Goal: Information Seeking & Learning: Learn about a topic

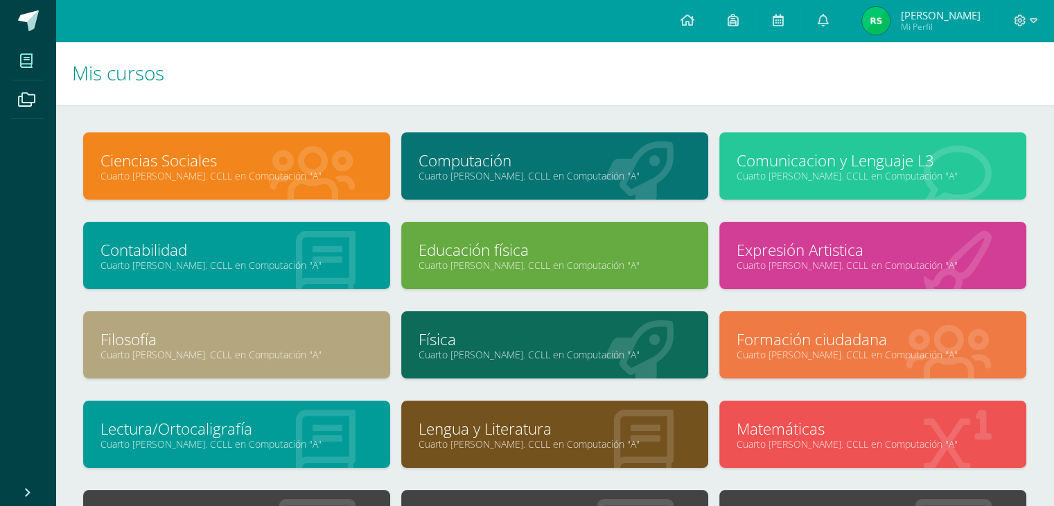
click at [505, 248] on link "Educación física" at bounding box center [555, 249] width 272 height 21
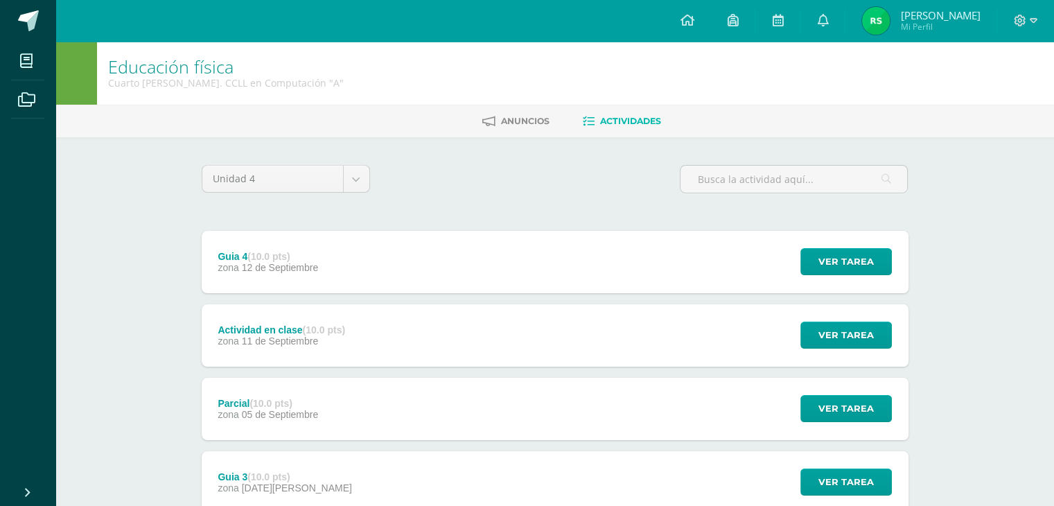
click at [569, 166] on div "Unidad 4 Unidad 1 Unidad 2 Unidad 3 Unidad 4" at bounding box center [555, 185] width 718 height 40
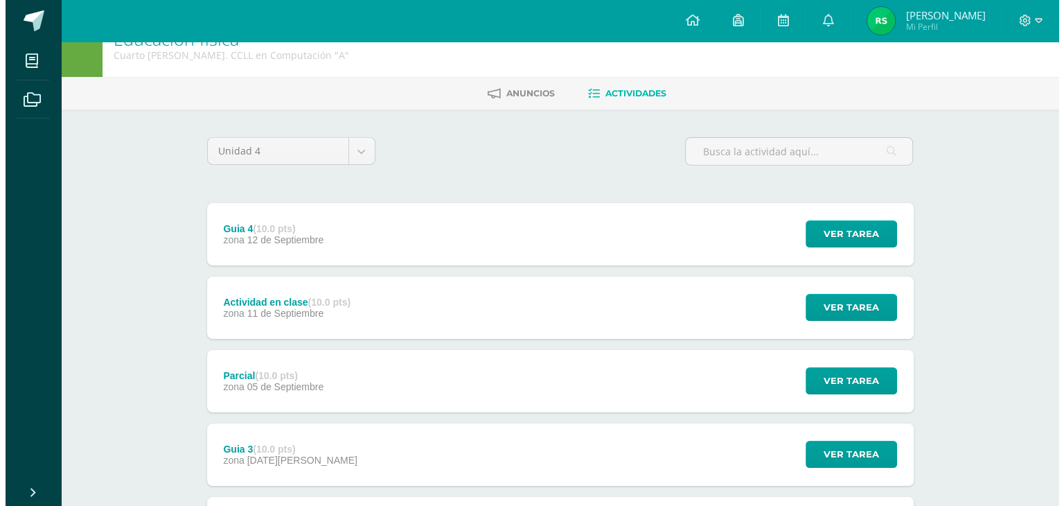
scroll to position [139, 0]
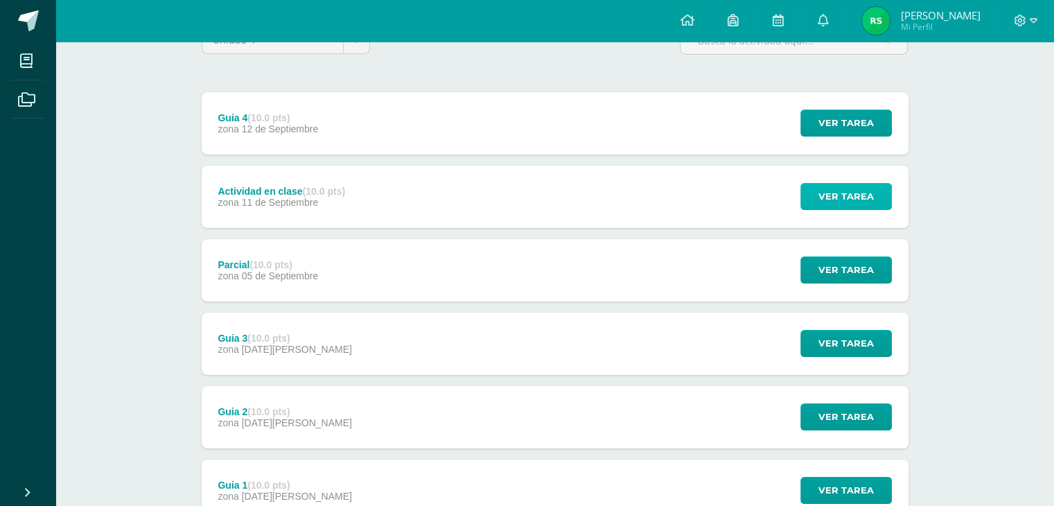
click at [829, 196] on span "Ver tarea" at bounding box center [845, 197] width 55 height 26
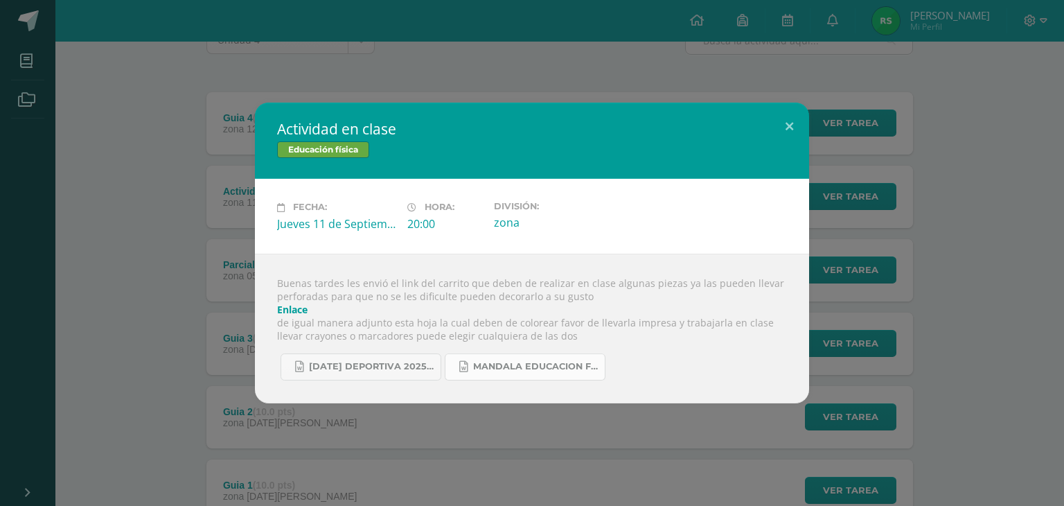
click at [534, 367] on span "Mandala educacion fisica 2.docx" at bounding box center [535, 366] width 125 height 11
click at [301, 307] on link "Enlace" at bounding box center [292, 309] width 30 height 13
